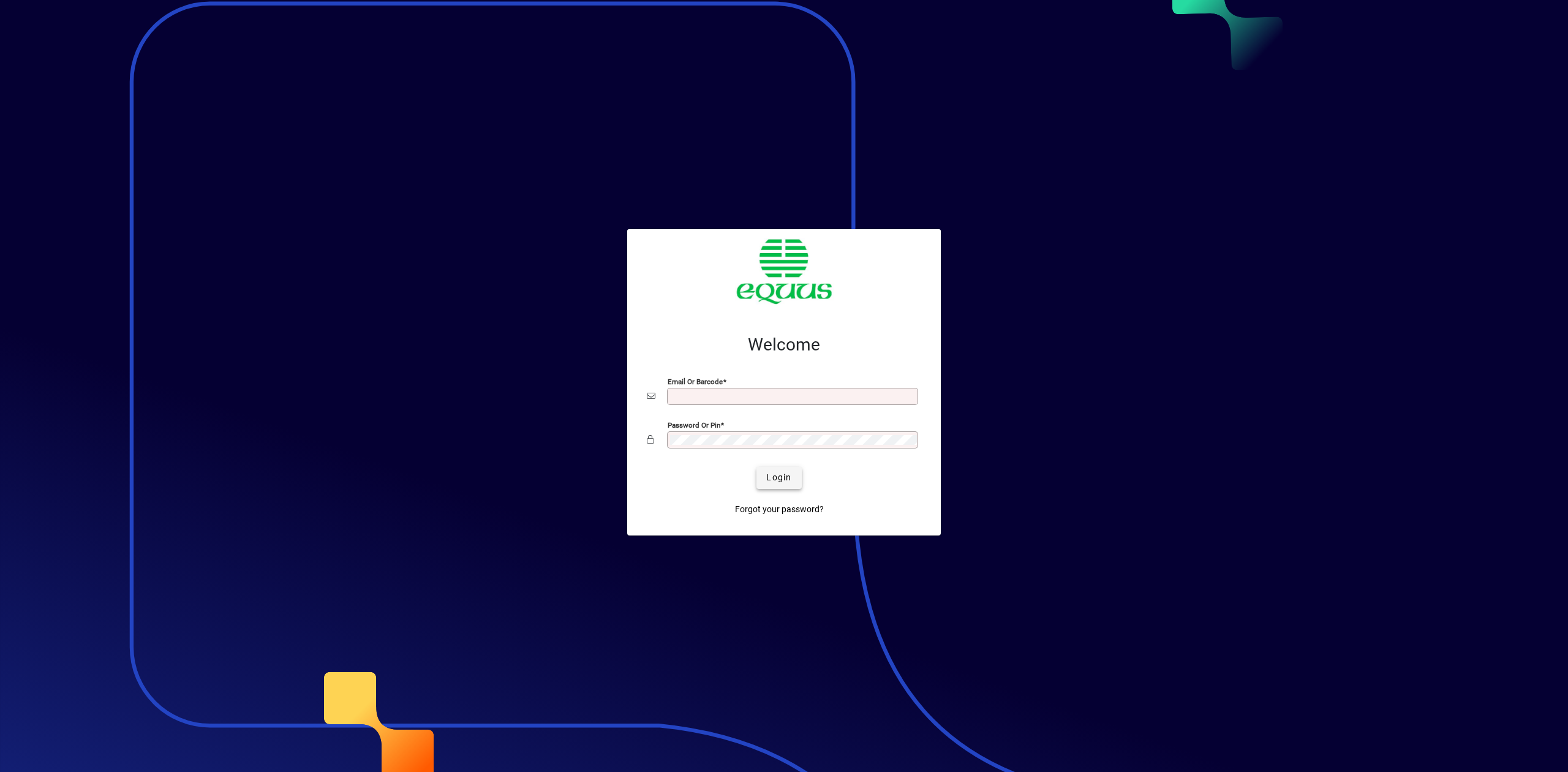
type input "**********"
click at [778, 471] on span "Login" at bounding box center [779, 477] width 25 height 13
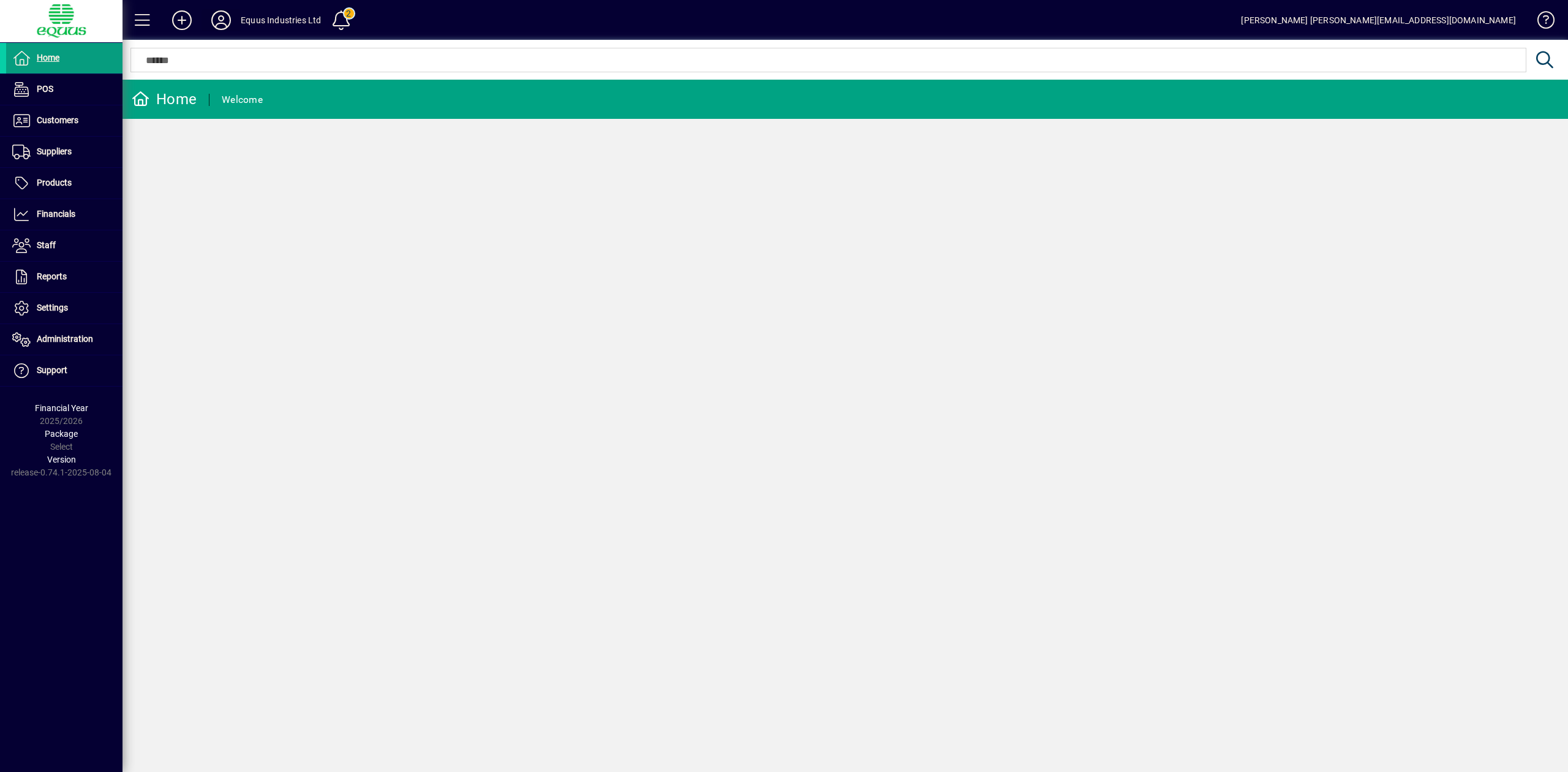
click at [218, 18] on icon at bounding box center [221, 20] width 25 height 19
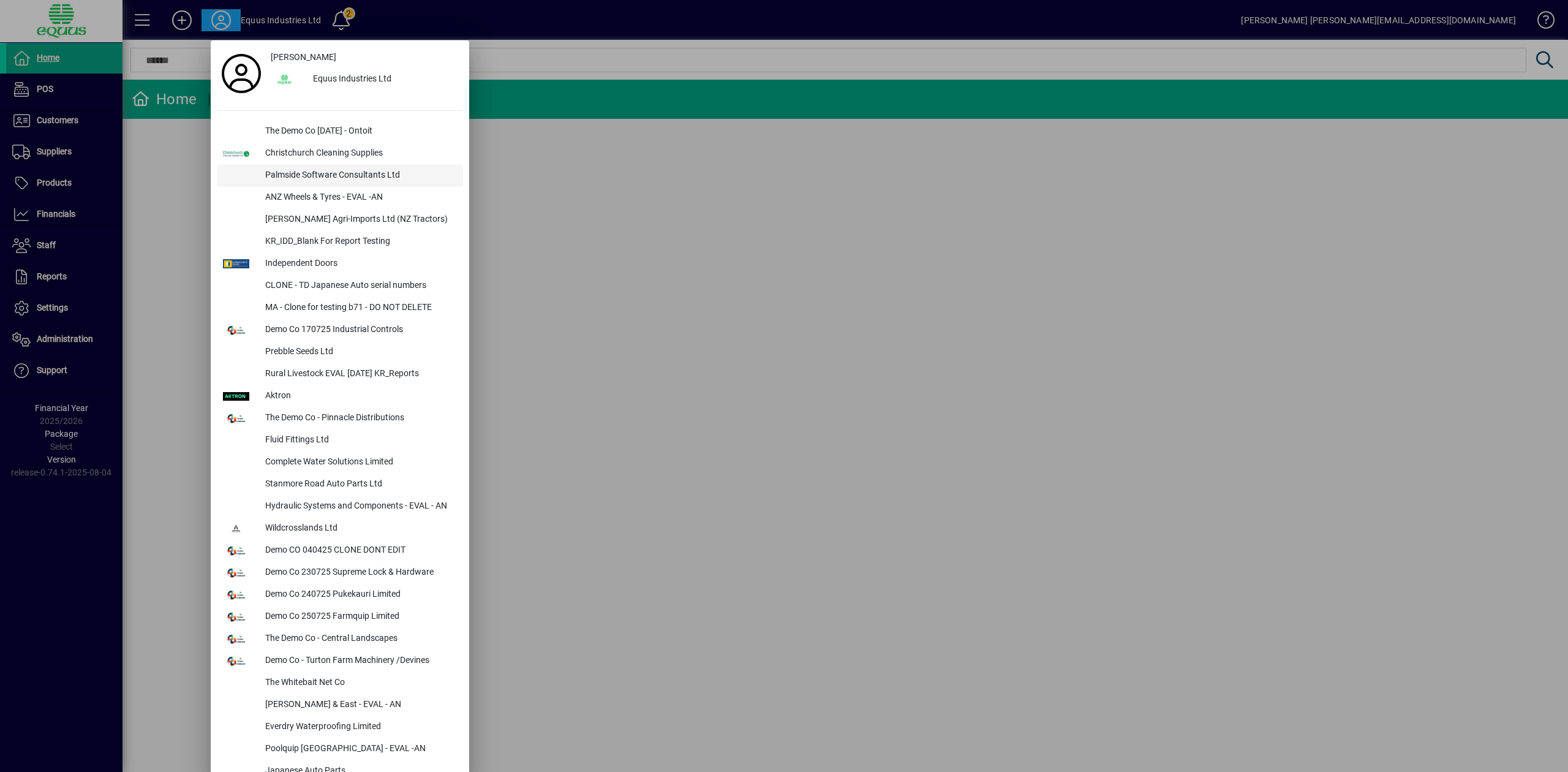
click at [310, 169] on div "Palmside Software Consultants Ltd" at bounding box center [359, 175] width 208 height 22
